Goal: Transaction & Acquisition: Purchase product/service

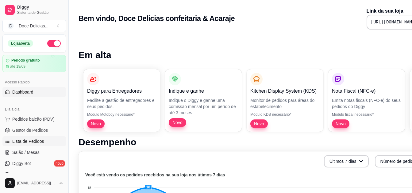
click at [22, 145] on link "Lista de Pedidos" at bounding box center [34, 141] width 64 height 10
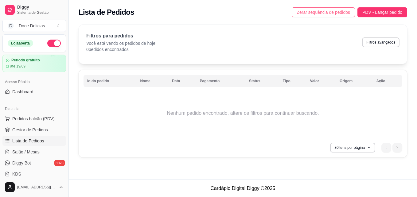
click at [314, 13] on span "Zerar sequência de pedidos" at bounding box center [323, 12] width 53 height 7
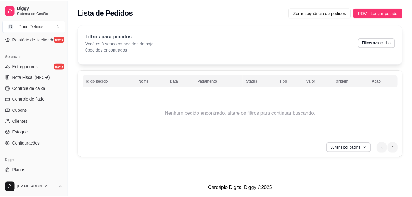
scroll to position [245, 0]
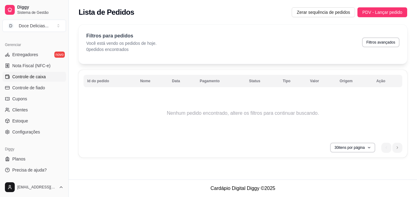
click at [51, 76] on link "Controle de caixa" at bounding box center [34, 77] width 64 height 10
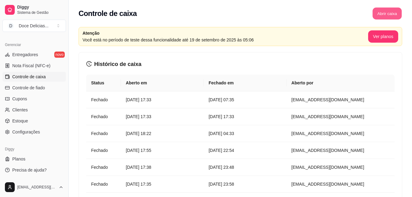
click at [385, 16] on button "Abrir caixa" at bounding box center [387, 14] width 29 height 12
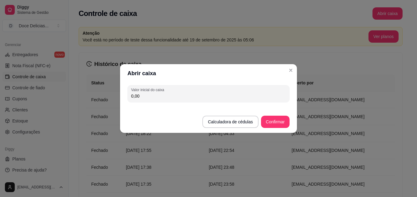
click at [209, 95] on input "0,00" at bounding box center [208, 96] width 155 height 6
type input "114,00"
click at [276, 120] on button "Confirmar" at bounding box center [275, 122] width 28 height 12
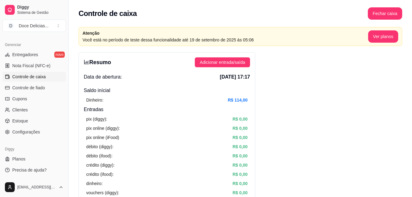
click at [65, 39] on div "Diggy Sistema de Gestão D Doce Delicias ... Loja aberta Período gratuito até 19…" at bounding box center [34, 98] width 68 height 197
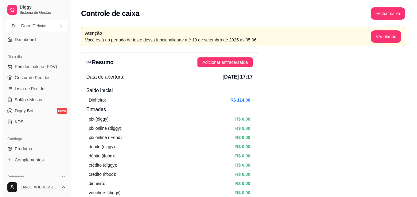
scroll to position [40, 0]
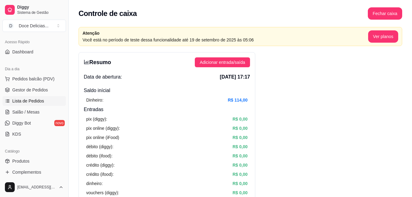
click at [43, 101] on span "Lista de Pedidos" at bounding box center [28, 101] width 32 height 6
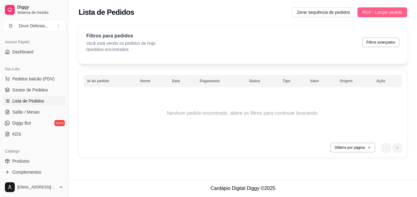
click at [373, 12] on span "PDV - Lançar pedido" at bounding box center [382, 12] width 40 height 7
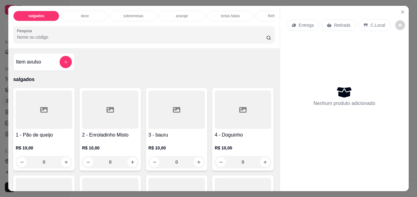
click at [83, 14] on p "doce" at bounding box center [85, 16] width 8 height 5
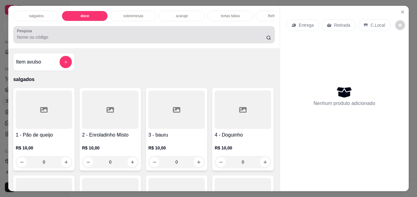
scroll to position [16, 0]
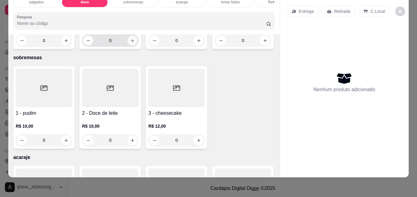
click at [132, 45] on button "increase-product-quantity" at bounding box center [132, 41] width 10 height 10
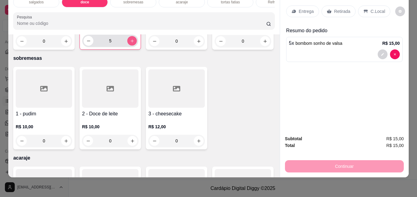
click at [132, 46] on button "increase-product-quantity" at bounding box center [132, 41] width 10 height 10
click at [84, 46] on button "decrease-product-quantity" at bounding box center [89, 41] width 10 height 10
type input "5"
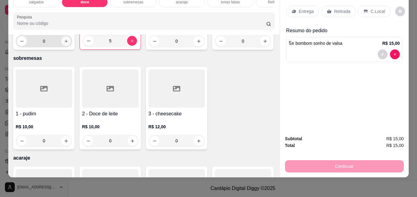
click at [65, 44] on icon "increase-product-quantity" at bounding box center [66, 41] width 5 height 5
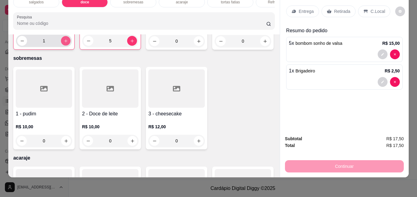
click at [65, 43] on icon "increase-product-quantity" at bounding box center [66, 41] width 5 height 5
type input "3"
click at [343, 8] on p "Retirada" at bounding box center [342, 11] width 16 height 6
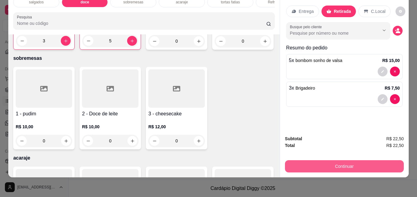
click at [347, 160] on button "Continuar" at bounding box center [344, 166] width 119 height 12
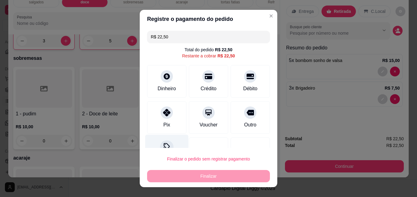
click at [162, 141] on div at bounding box center [167, 148] width 14 height 14
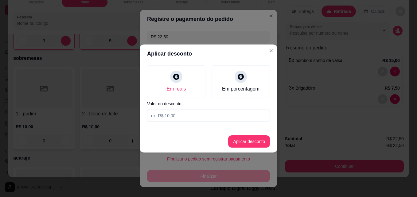
click at [170, 114] on input at bounding box center [208, 116] width 123 height 12
type input "4,00"
click at [245, 142] on button "Aplicar desconto" at bounding box center [249, 142] width 40 height 12
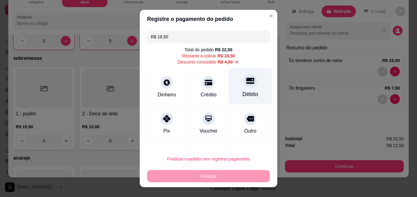
click at [243, 92] on div "Débito" at bounding box center [251, 94] width 16 height 8
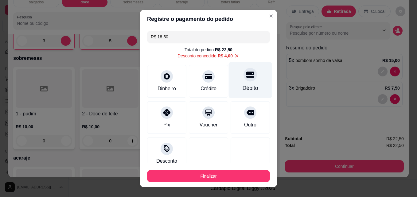
type input "R$ 0,00"
click at [243, 92] on div "Débito" at bounding box center [251, 88] width 16 height 8
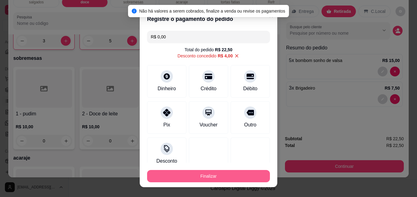
click at [216, 173] on button "Finalizar" at bounding box center [208, 176] width 123 height 12
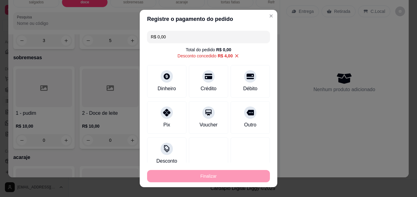
type input "0"
type input "-R$ 22,50"
